Goal: Information Seeking & Learning: Check status

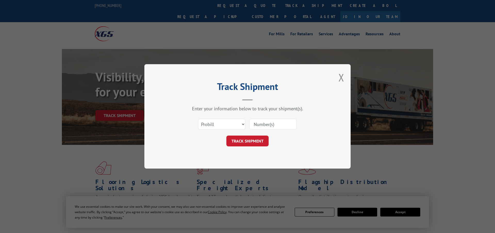
click at [263, 123] on input at bounding box center [272, 124] width 47 height 11
paste input "17594169"
type input "17594169"
click at [258, 139] on button "TRACK SHIPMENT" at bounding box center [247, 141] width 42 height 11
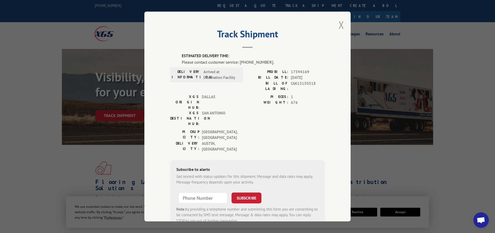
click at [339, 29] on button "Close modal" at bounding box center [341, 25] width 6 height 14
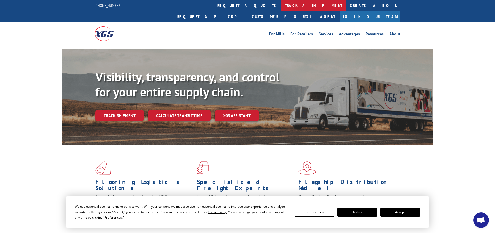
click at [281, 6] on link "track a shipment" at bounding box center [313, 5] width 65 height 11
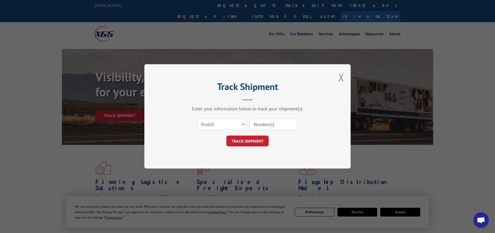
click at [268, 125] on input at bounding box center [272, 124] width 47 height 11
paste input "17594169"
type input "17594169"
click at [257, 139] on button "TRACK SHIPMENT" at bounding box center [247, 141] width 42 height 11
